Goal: Communication & Community: Connect with others

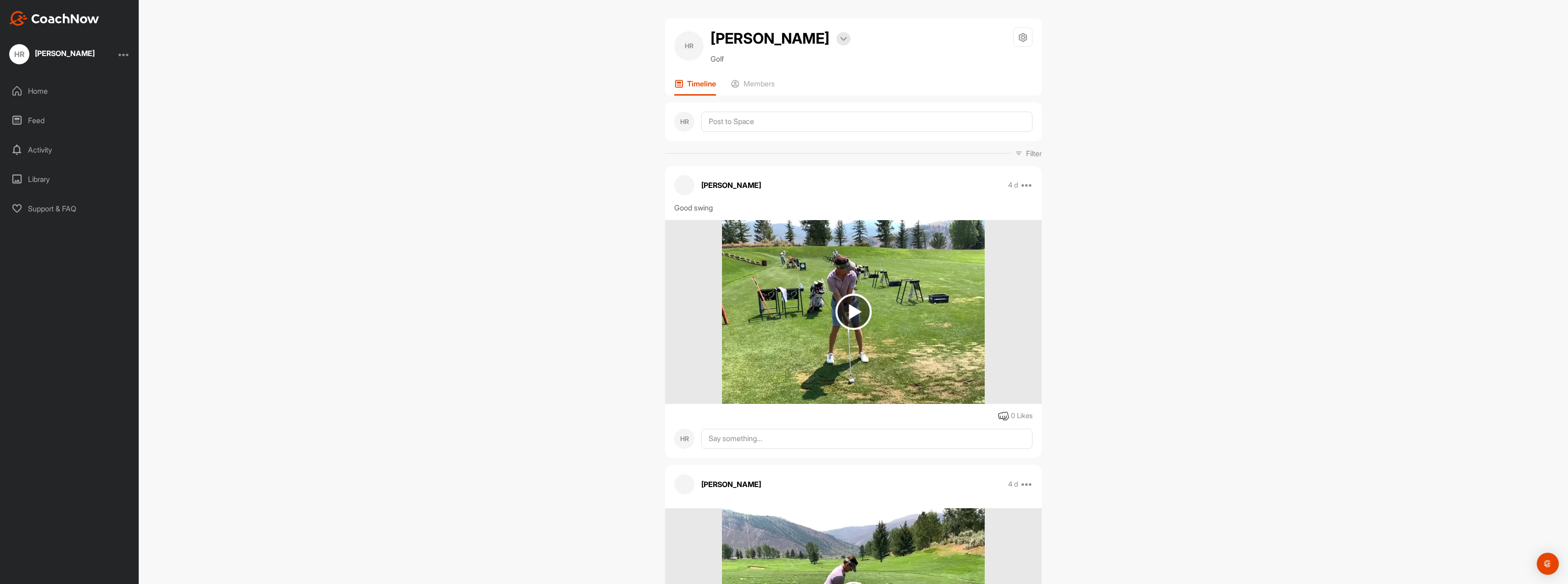
click at [855, 317] on img at bounding box center [854, 312] width 37 height 37
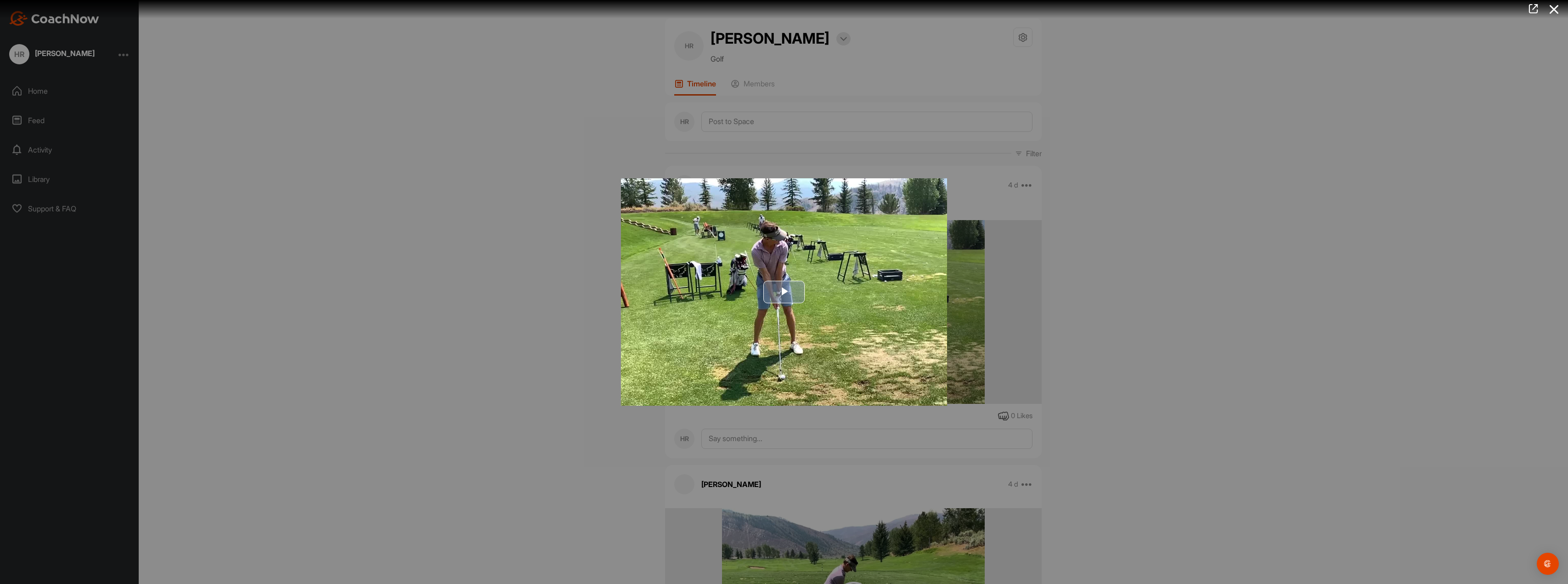
click at [784, 292] on span "Video Player" at bounding box center [784, 292] width 0 height 0
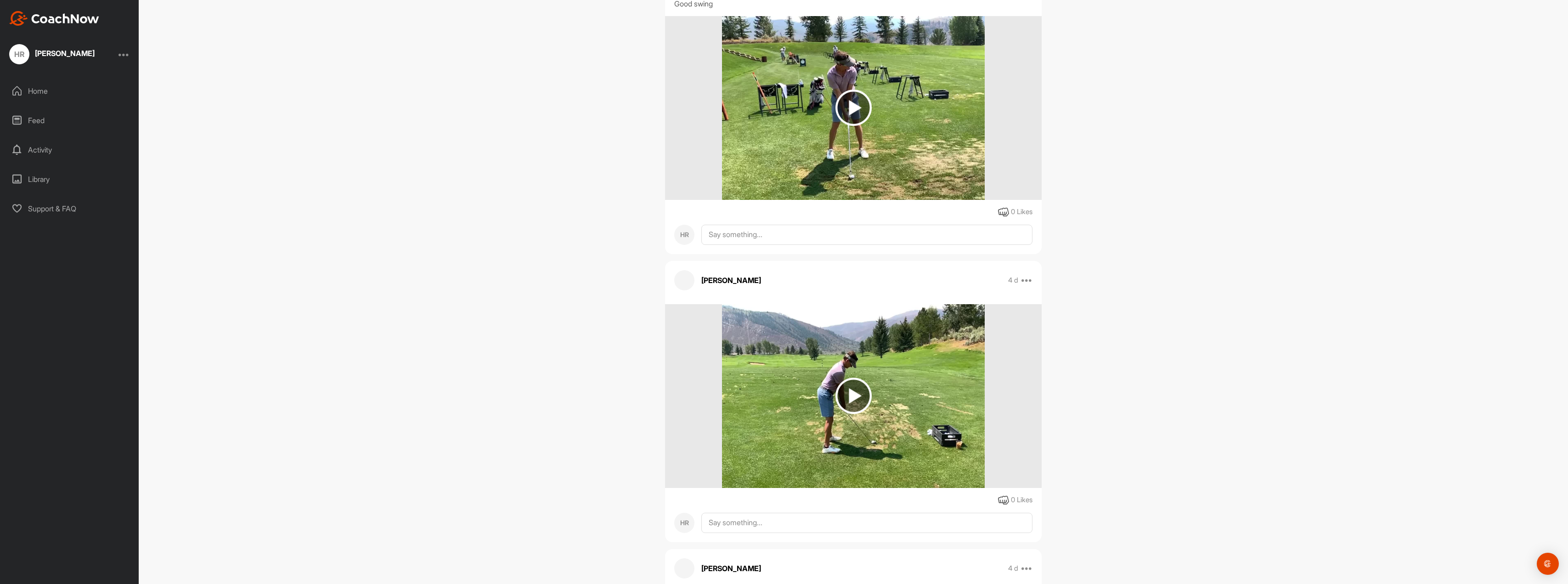
scroll to position [230, 0]
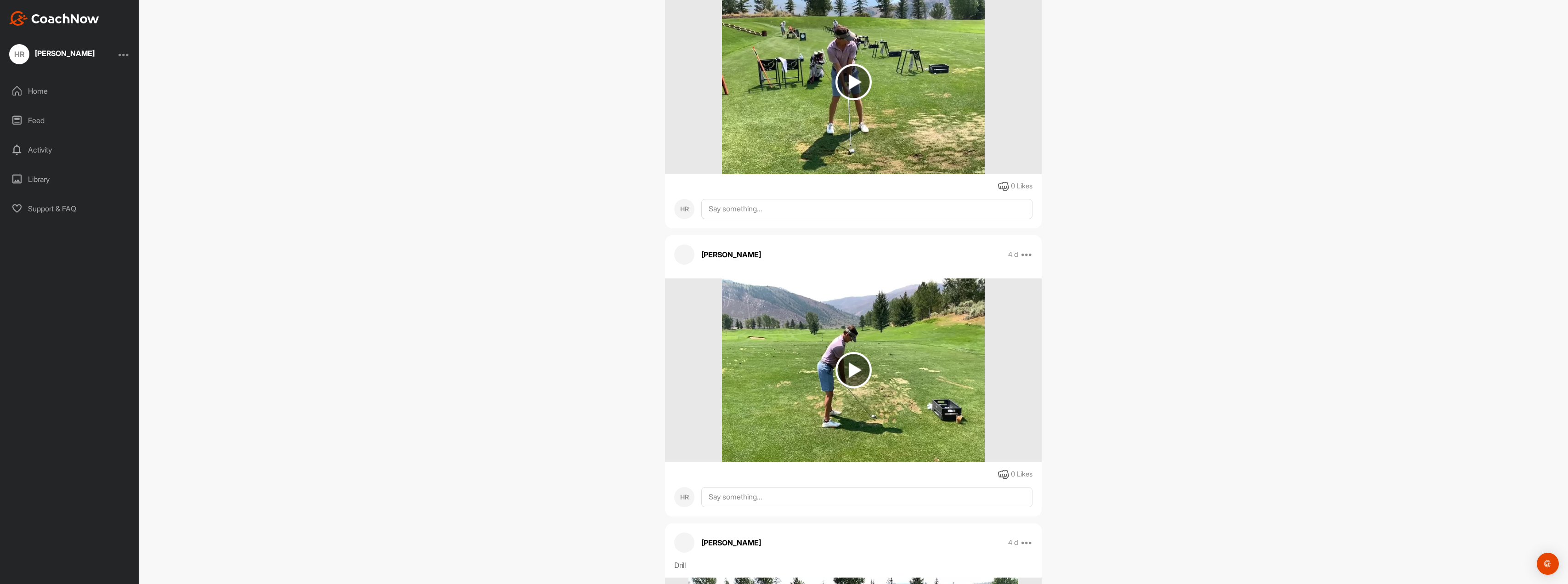
click at [849, 375] on img at bounding box center [854, 370] width 37 height 37
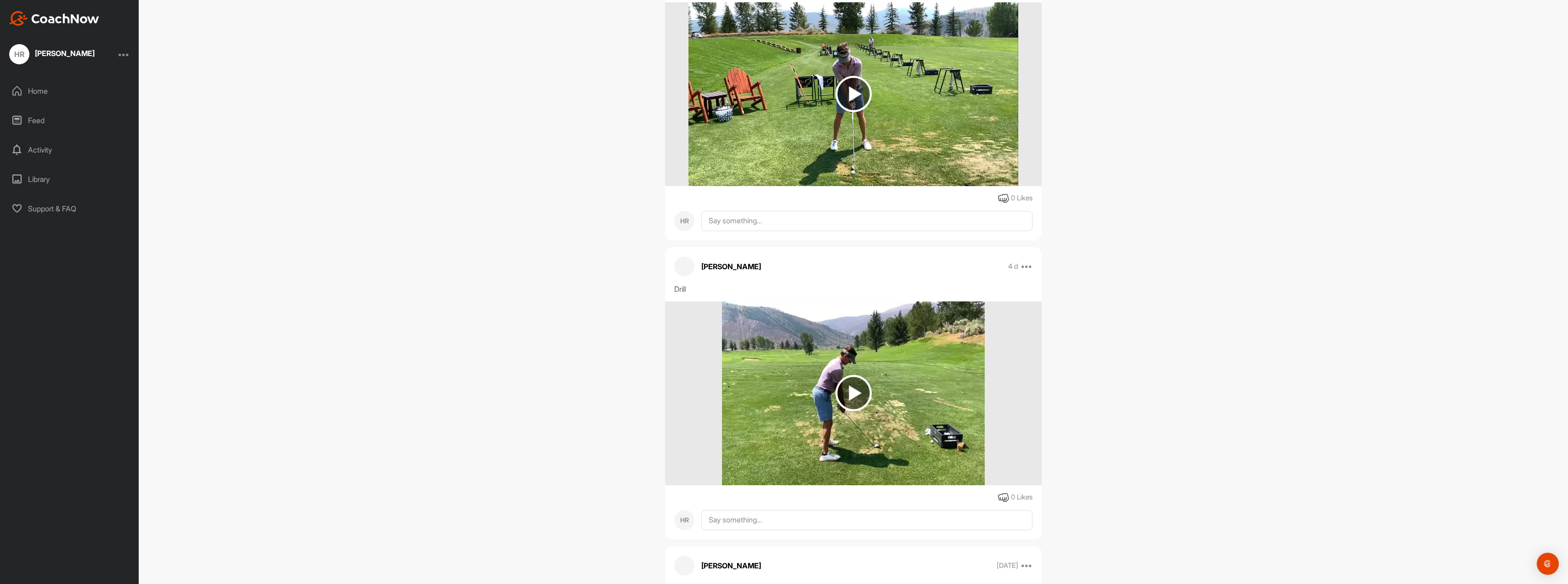
scroll to position [827, 0]
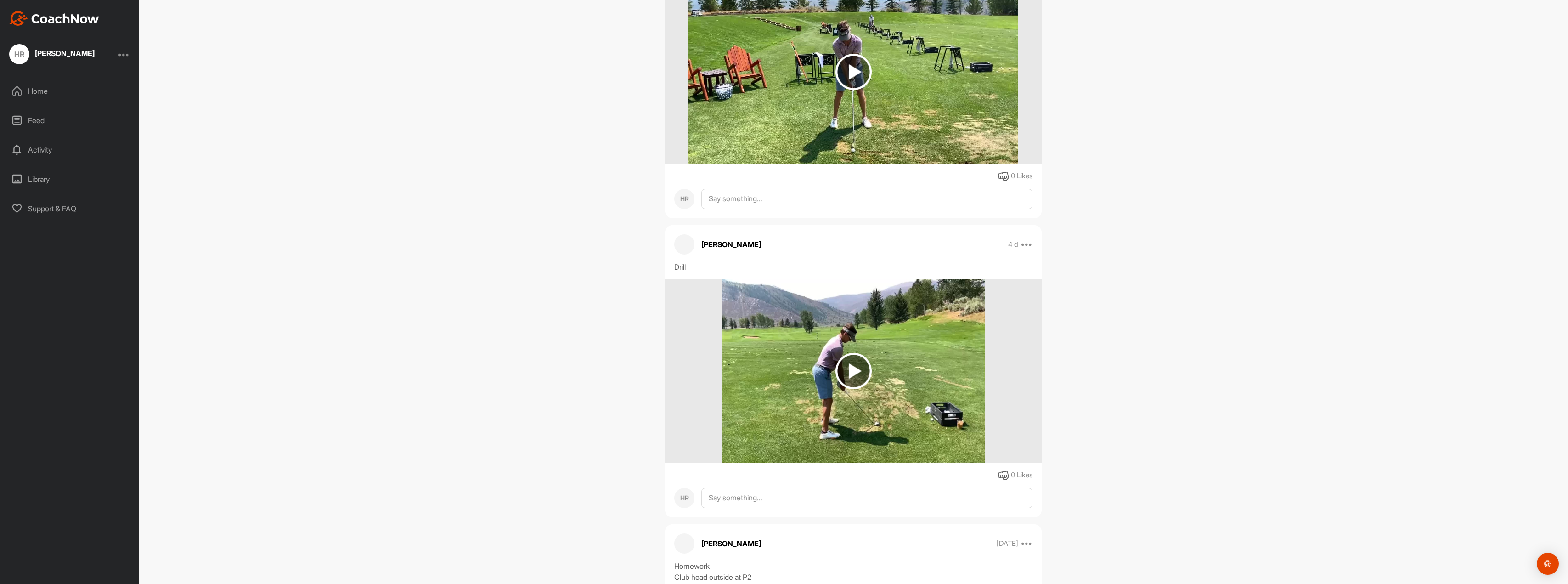
click at [853, 78] on img at bounding box center [854, 72] width 37 height 37
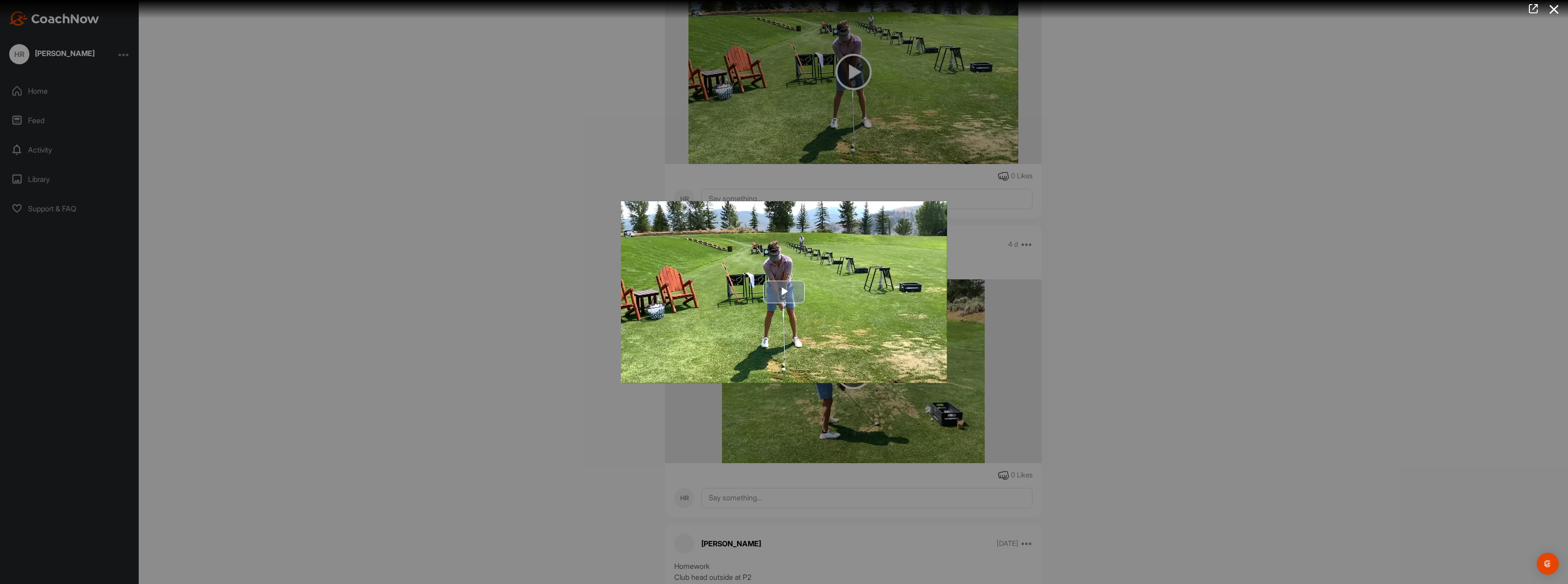
click at [784, 292] on span "Video Player" at bounding box center [784, 292] width 0 height 0
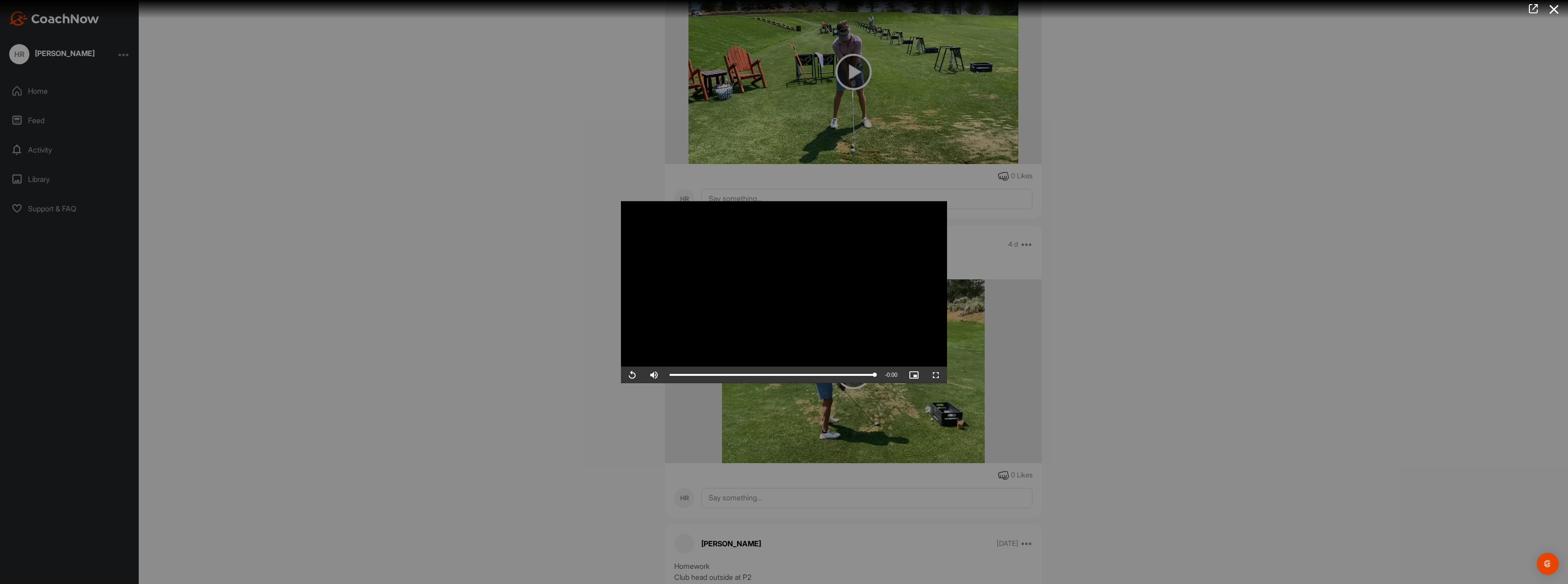
click at [1171, 445] on div at bounding box center [784, 292] width 1568 height 584
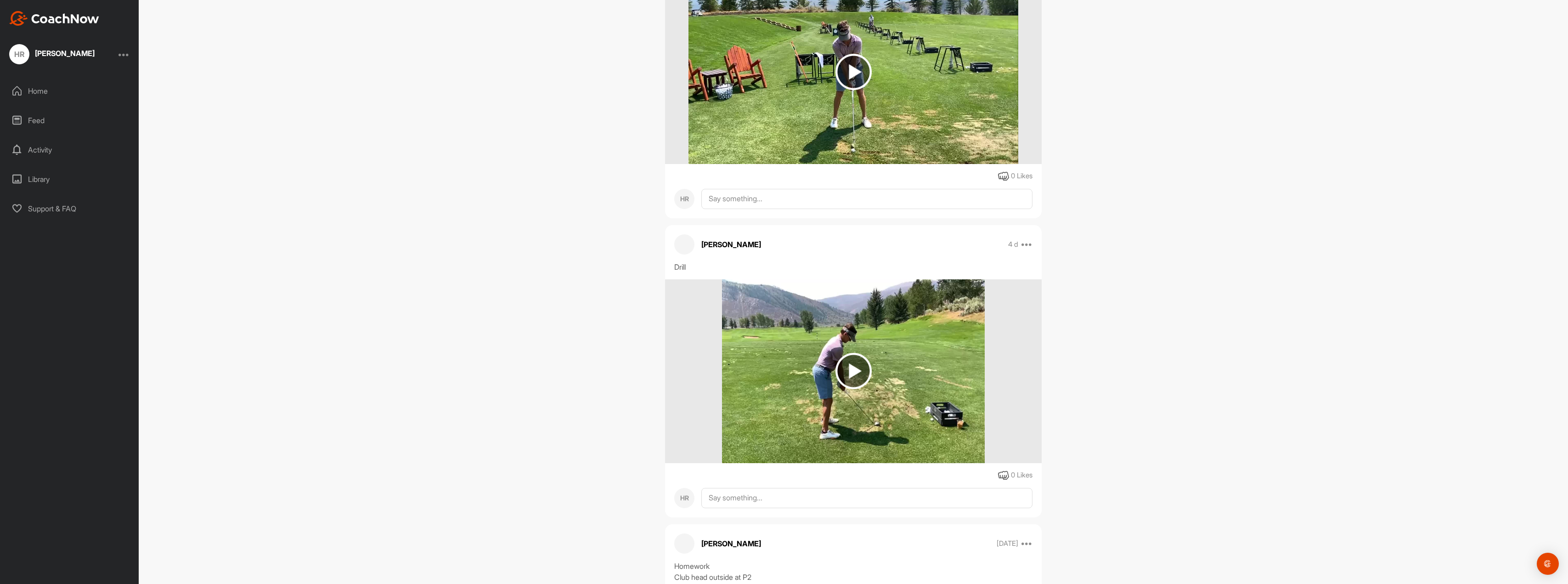
click at [852, 373] on img at bounding box center [854, 371] width 37 height 37
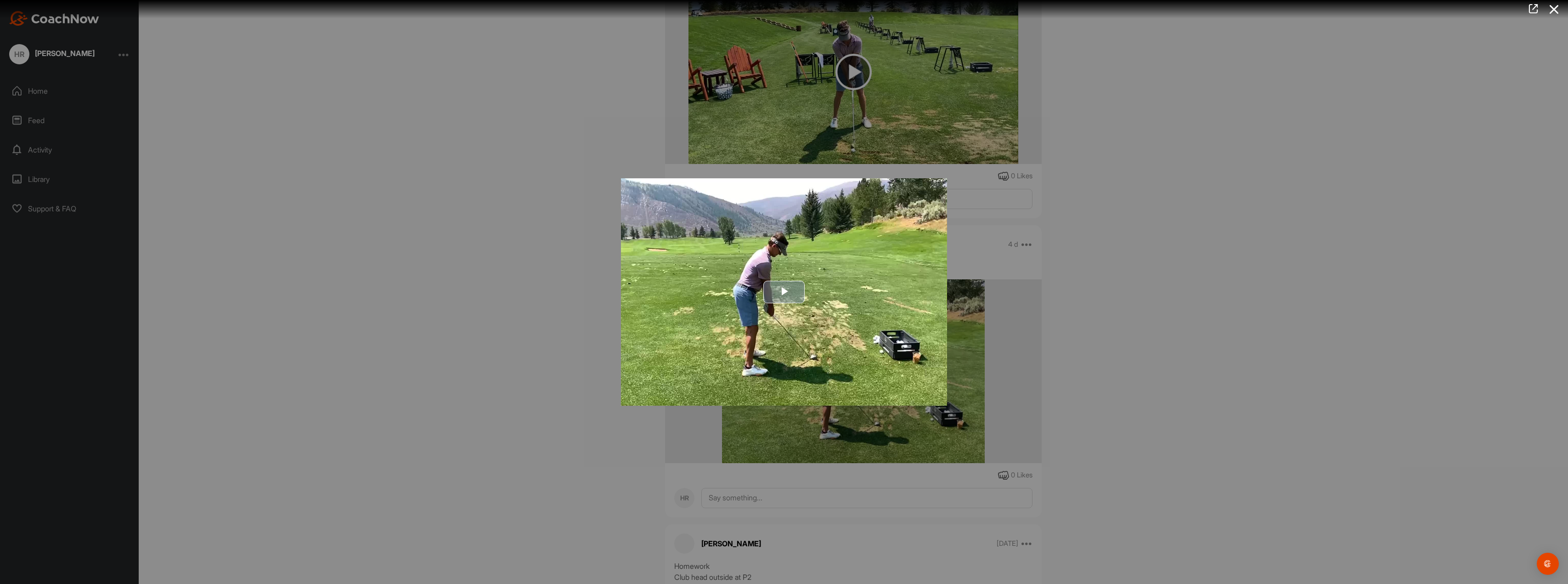
click at [784, 292] on span "Video Player" at bounding box center [784, 292] width 0 height 0
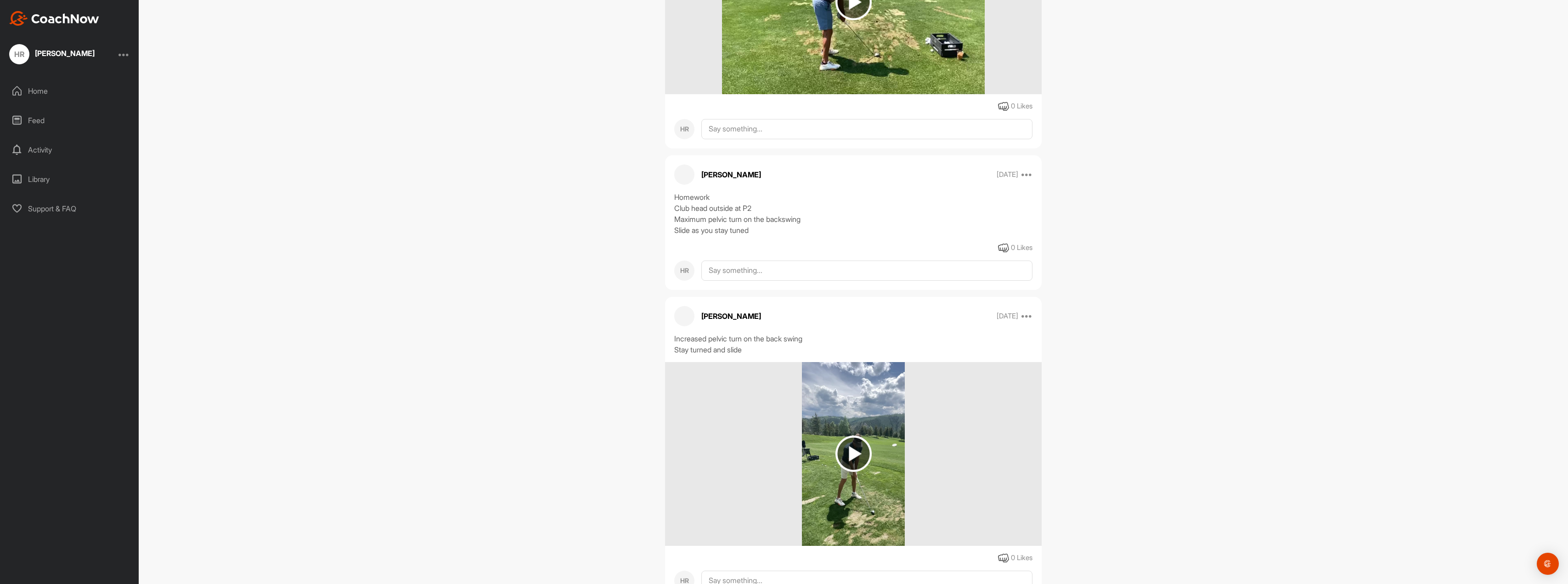
scroll to position [1195, 0]
